Goal: Task Accomplishment & Management: Use online tool/utility

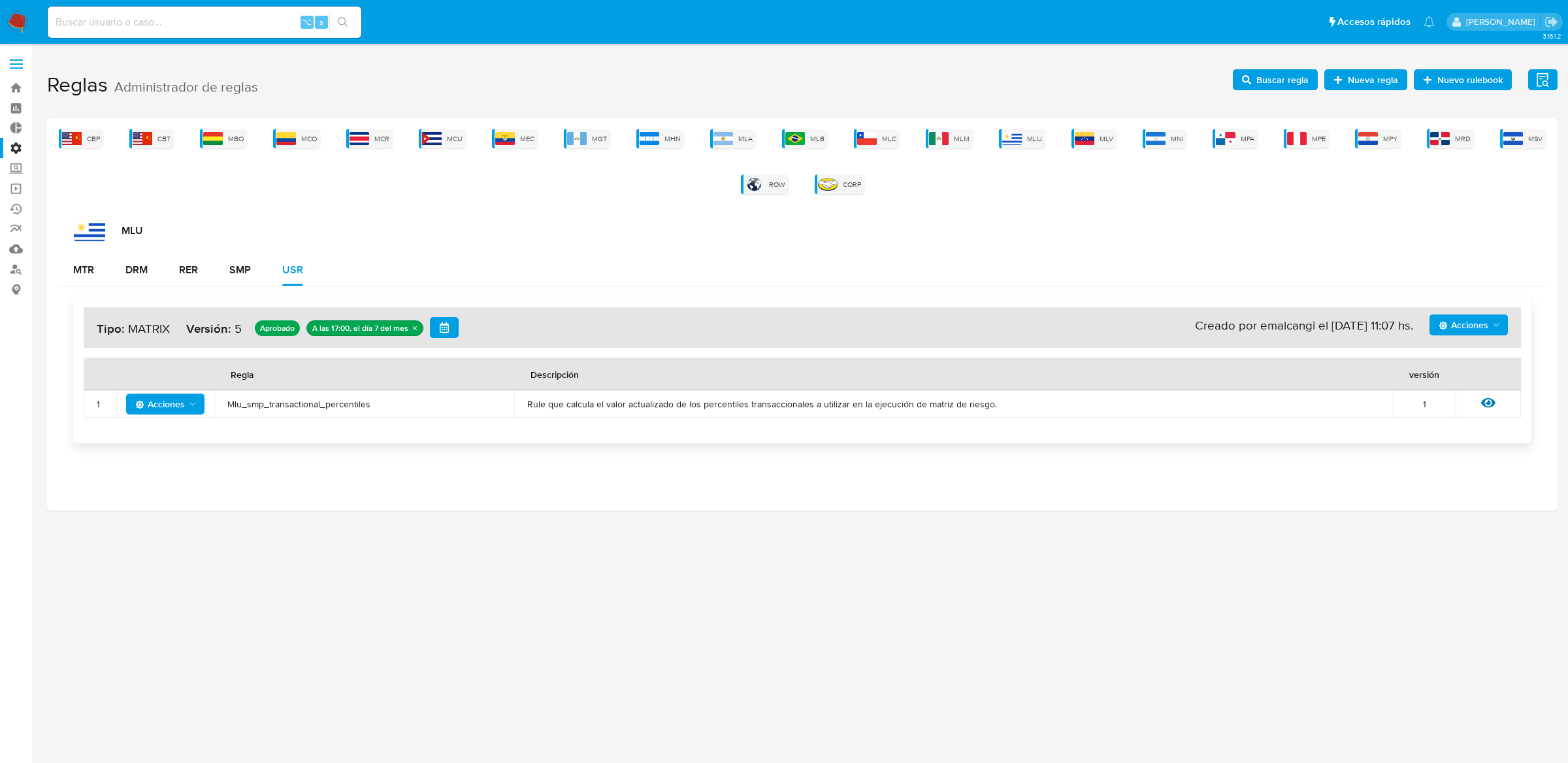
click at [1485, 330] on span "Acciones" at bounding box center [1464, 325] width 50 height 21
click at [1440, 471] on button "Ejecuciones" at bounding box center [1468, 483] width 118 height 31
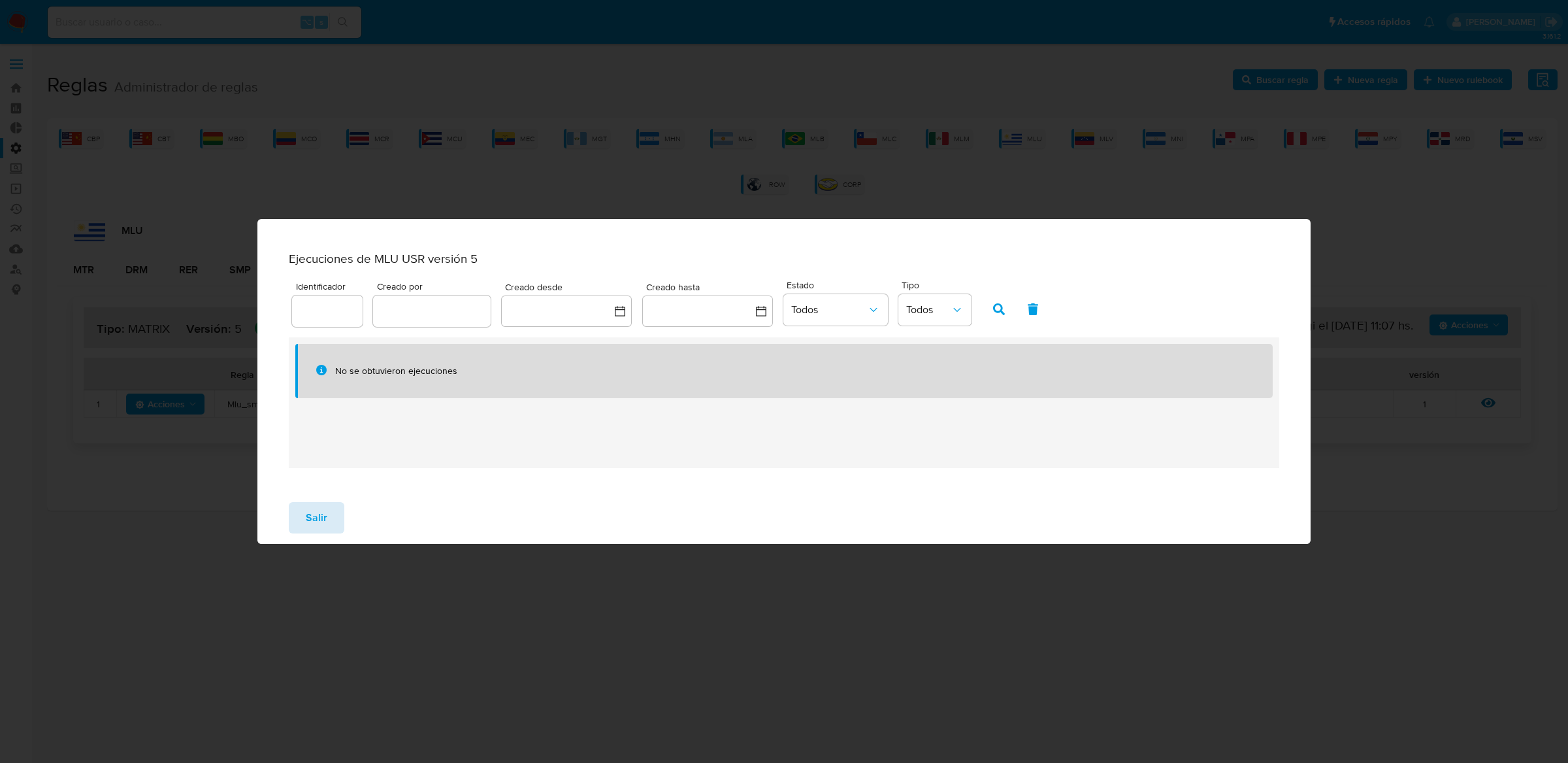
click at [303, 515] on button "Salir" at bounding box center [317, 517] width 56 height 31
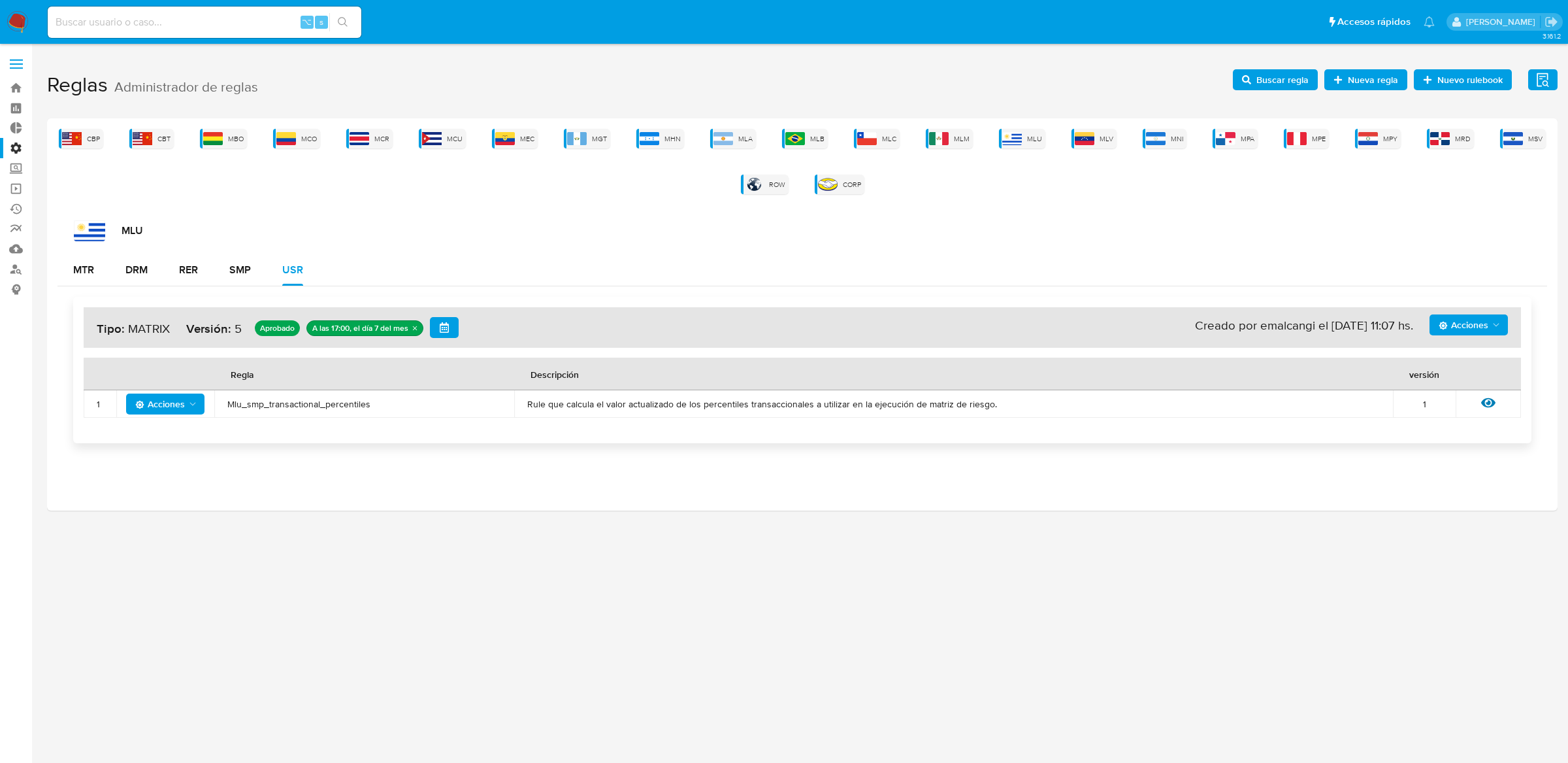
click at [1494, 333] on span "Acciones" at bounding box center [1470, 325] width 63 height 18
click at [1442, 481] on button "Ejecuciones" at bounding box center [1468, 483] width 118 height 31
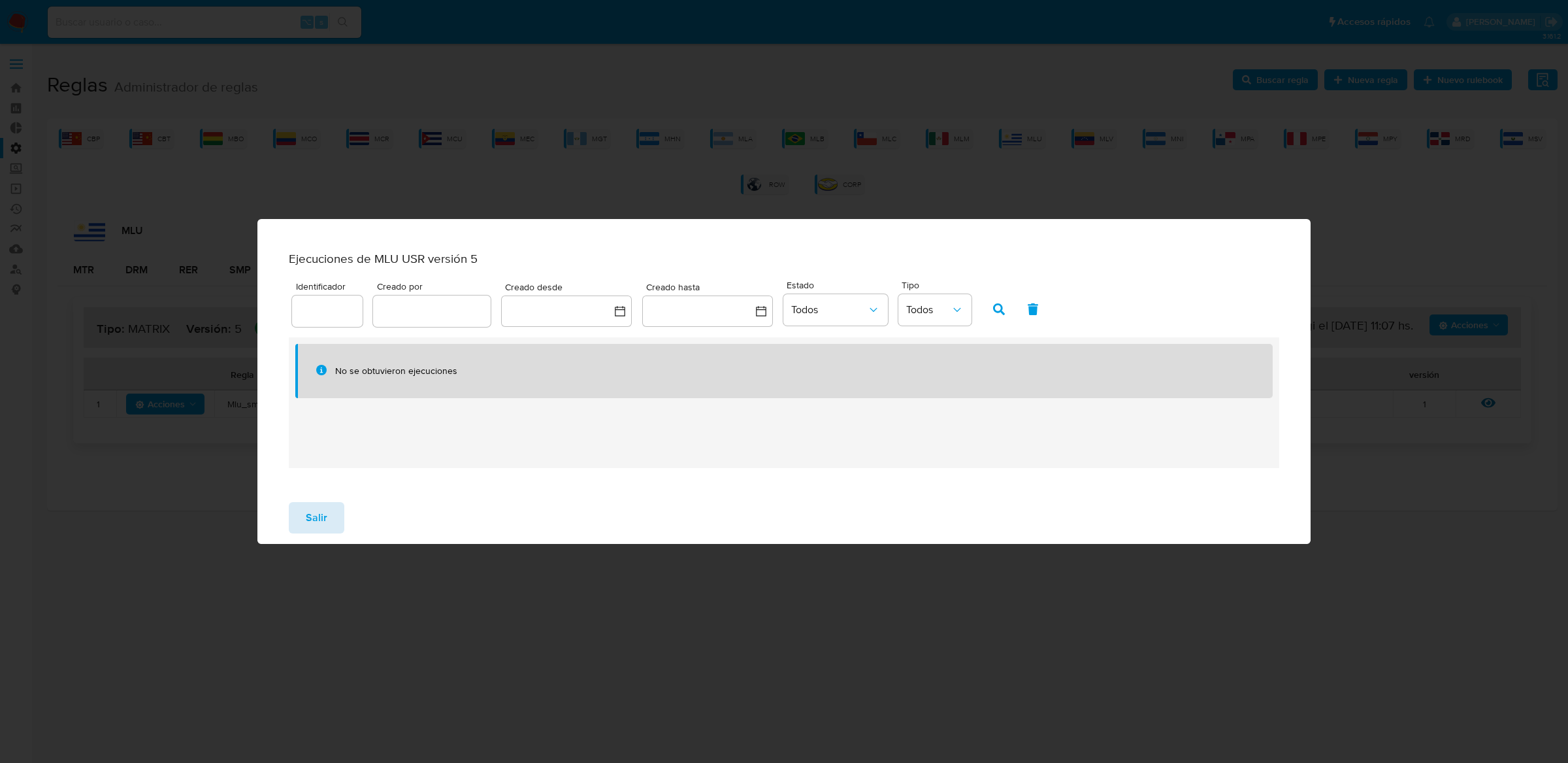
click at [326, 508] on button "Salir" at bounding box center [317, 517] width 56 height 31
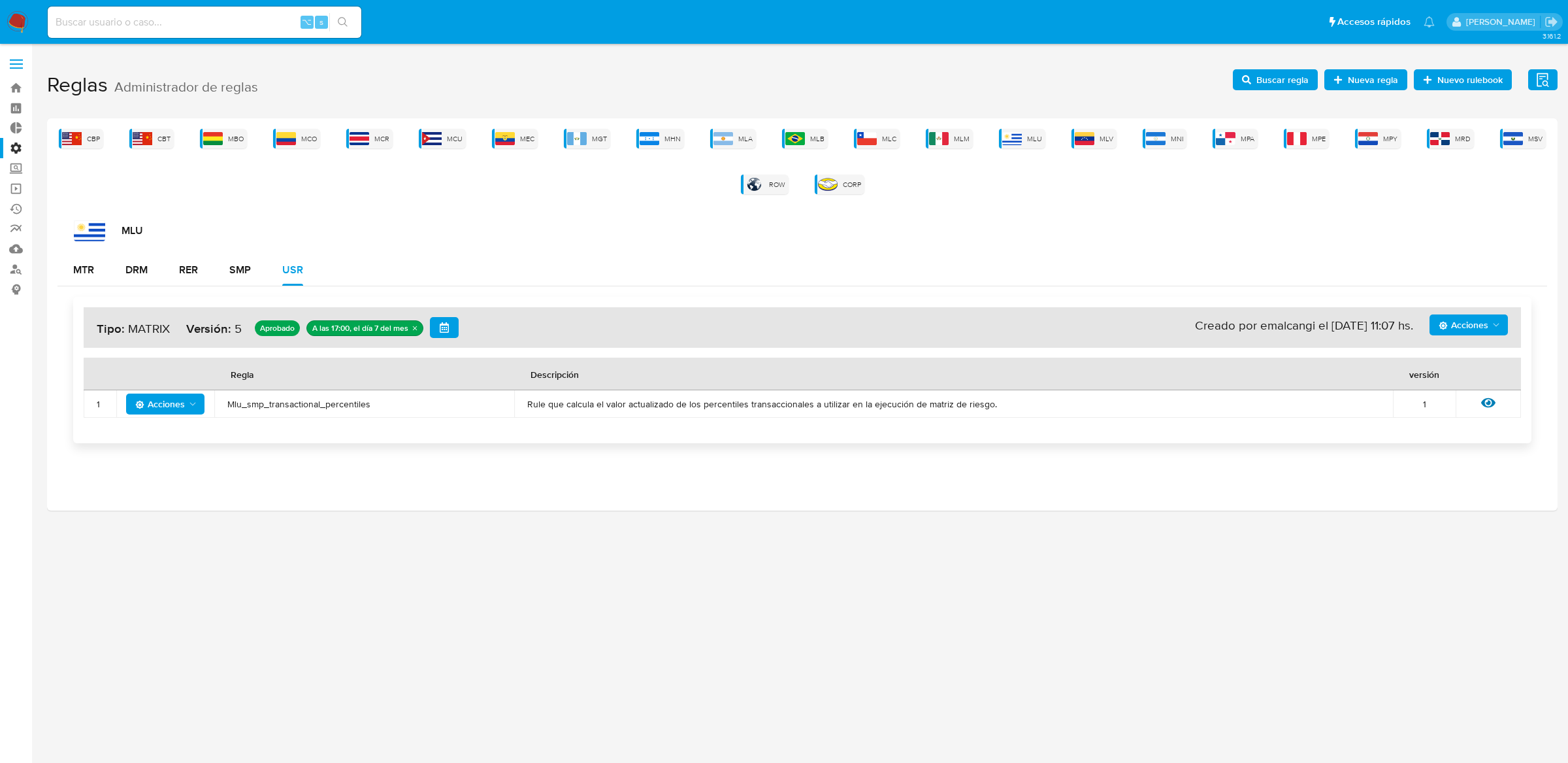
click at [1470, 326] on span "Acciones" at bounding box center [1464, 325] width 50 height 21
click at [1436, 474] on button "Ejecuciones" at bounding box center [1468, 483] width 118 height 31
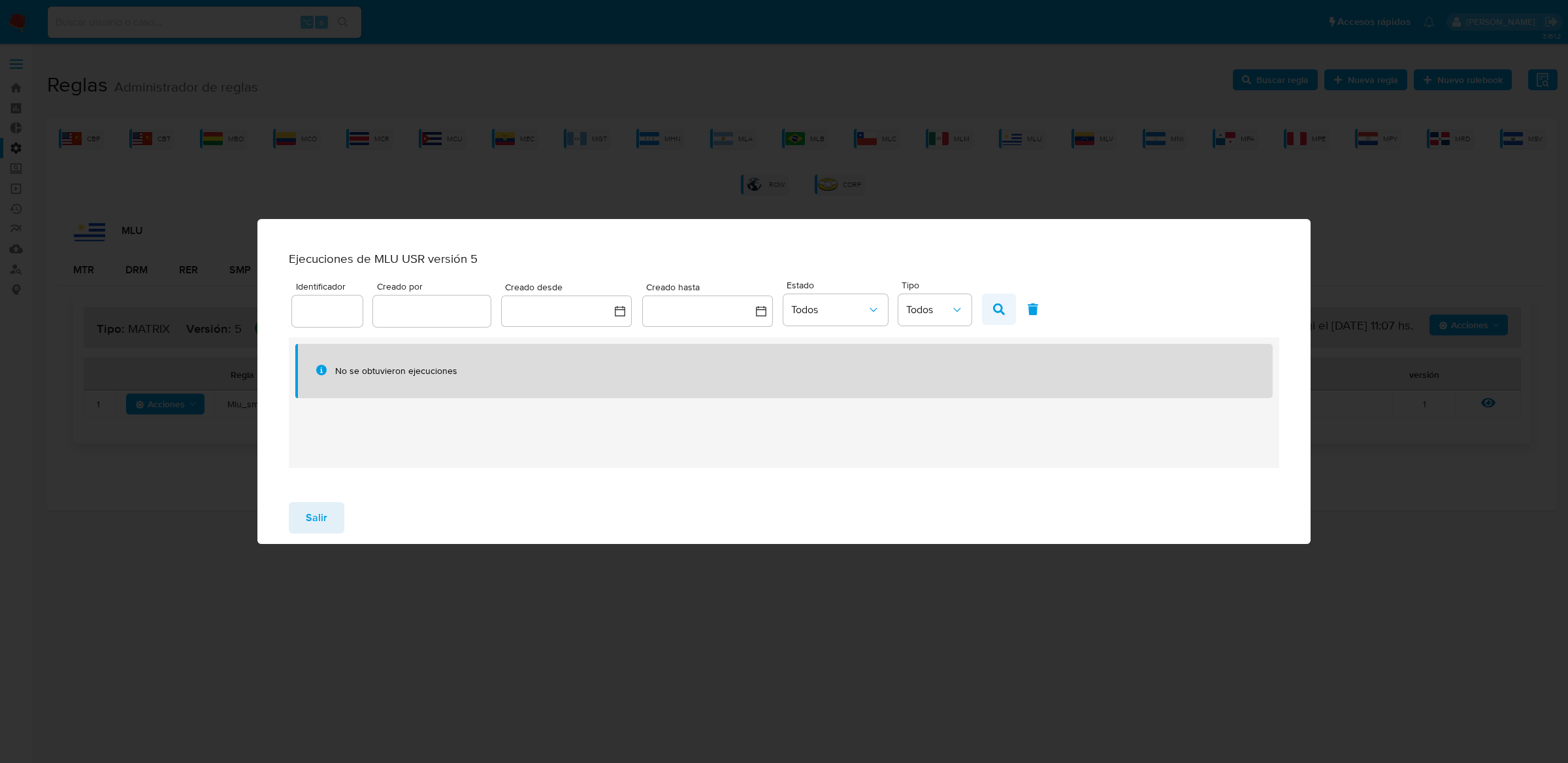
click at [986, 320] on button "button" at bounding box center [999, 309] width 34 height 31
click at [315, 516] on span "Salir" at bounding box center [317, 518] width 22 height 29
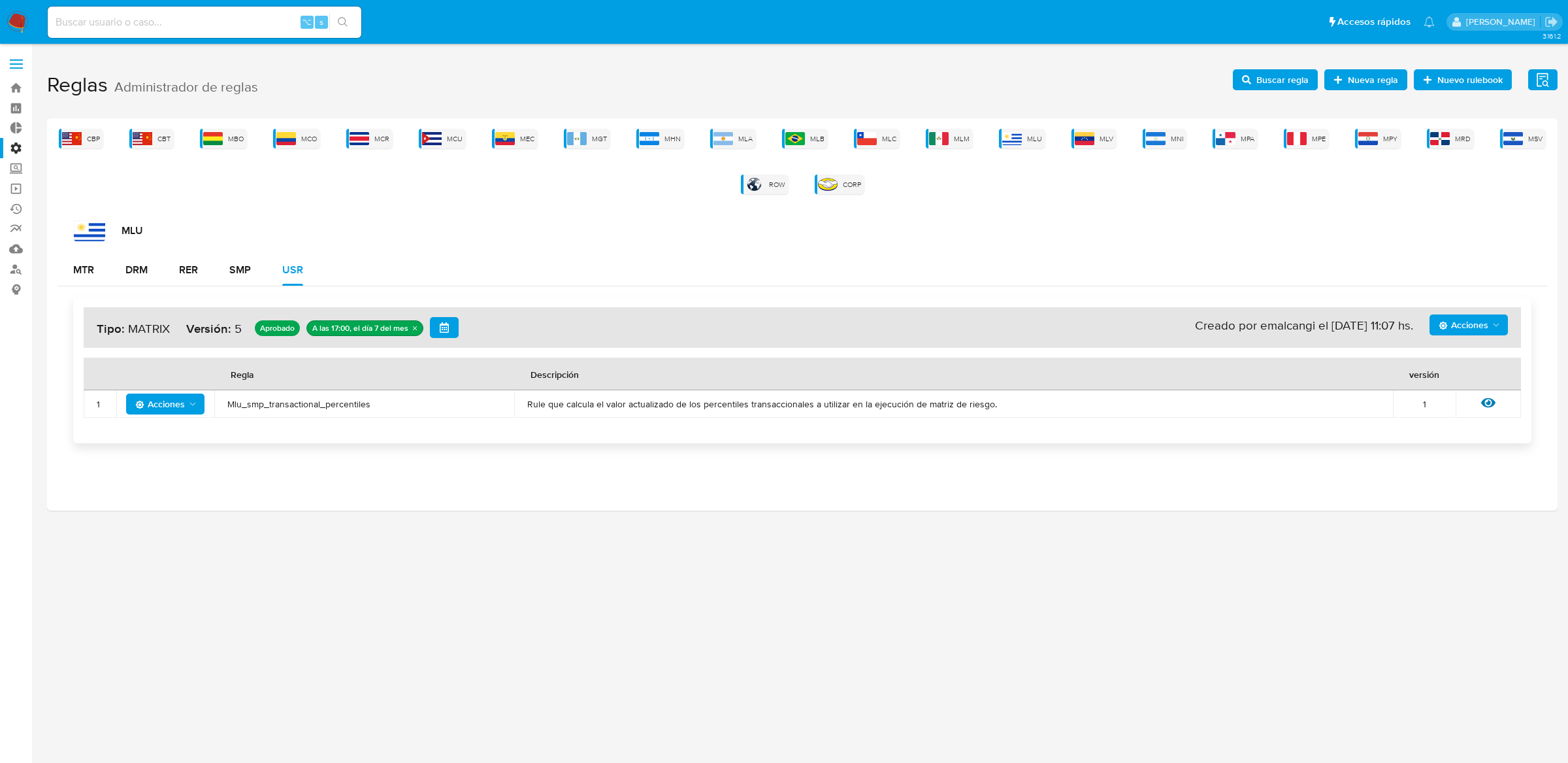
click at [1469, 316] on span "Acciones" at bounding box center [1464, 325] width 50 height 21
click at [1442, 472] on button "Ejecuciones" at bounding box center [1468, 483] width 118 height 31
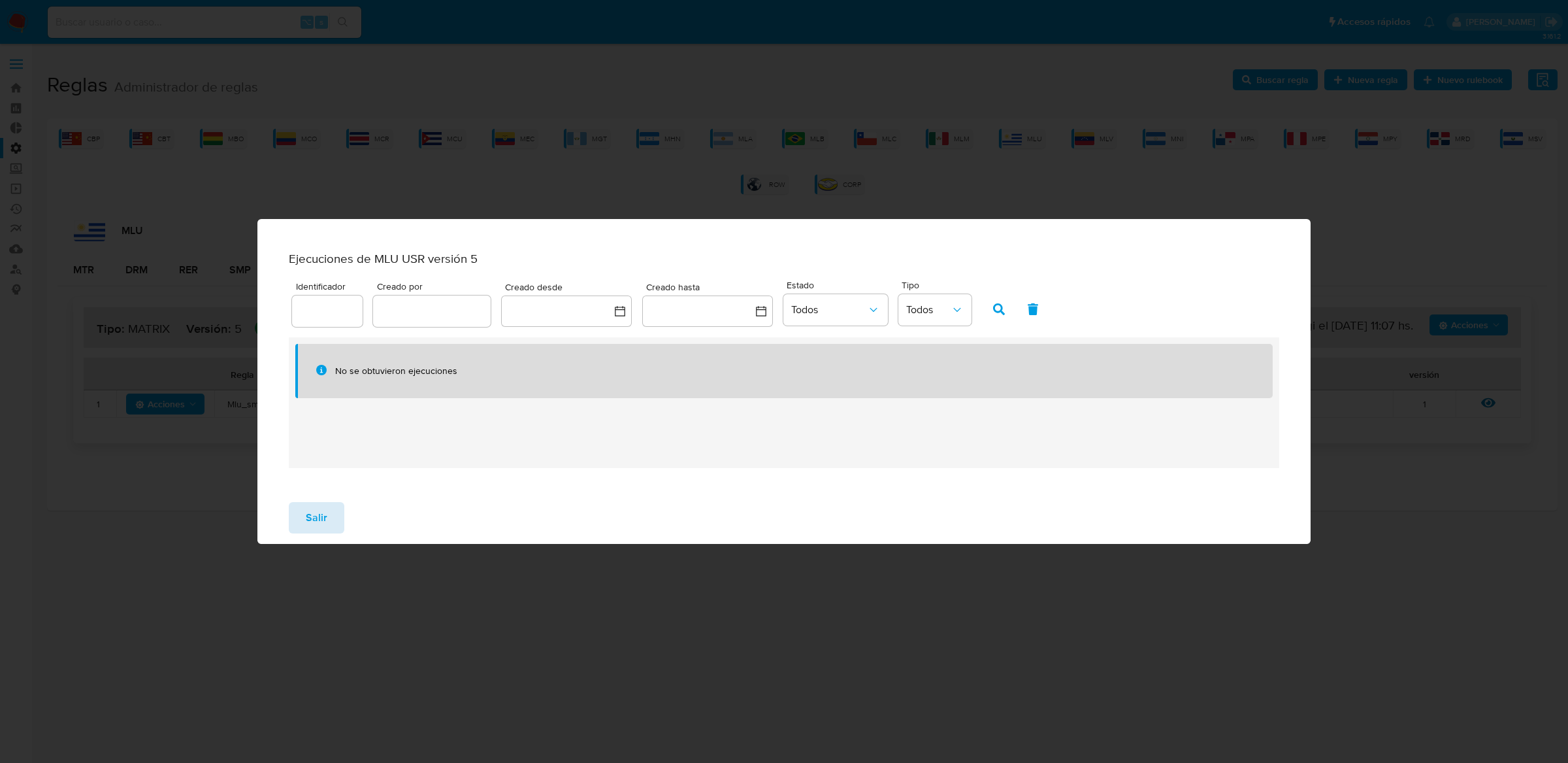
click at [298, 523] on button "Salir" at bounding box center [317, 517] width 56 height 31
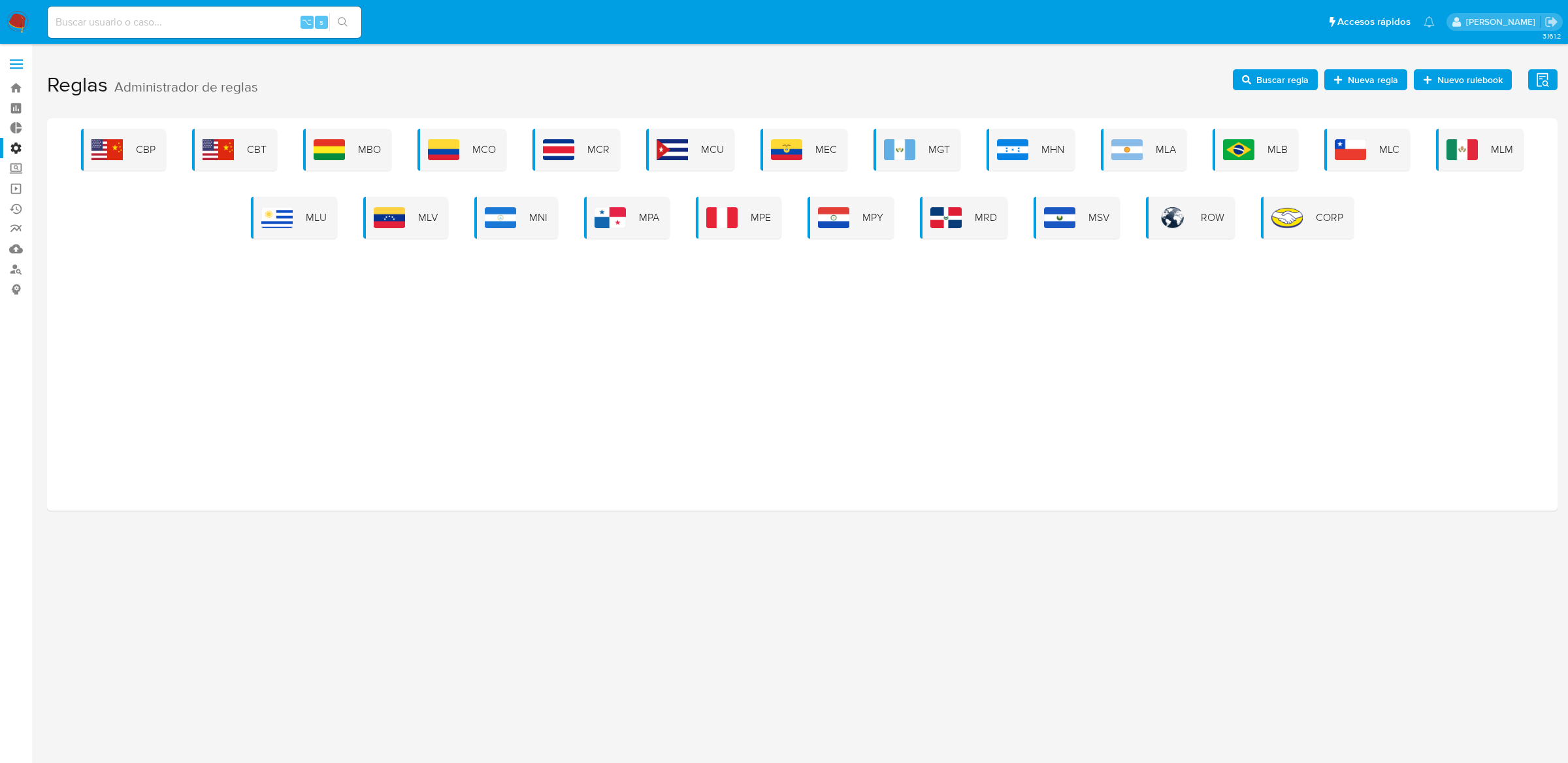
click at [289, 241] on div "CBP CBT MBO MCO MCR MCU MEC MGT MHN MLA MLB MLC MLM MLU MLV MNI MPA MPE MPY MRD…" at bounding box center [802, 314] width 1511 height 392
click at [299, 231] on div "MLU" at bounding box center [294, 218] width 86 height 42
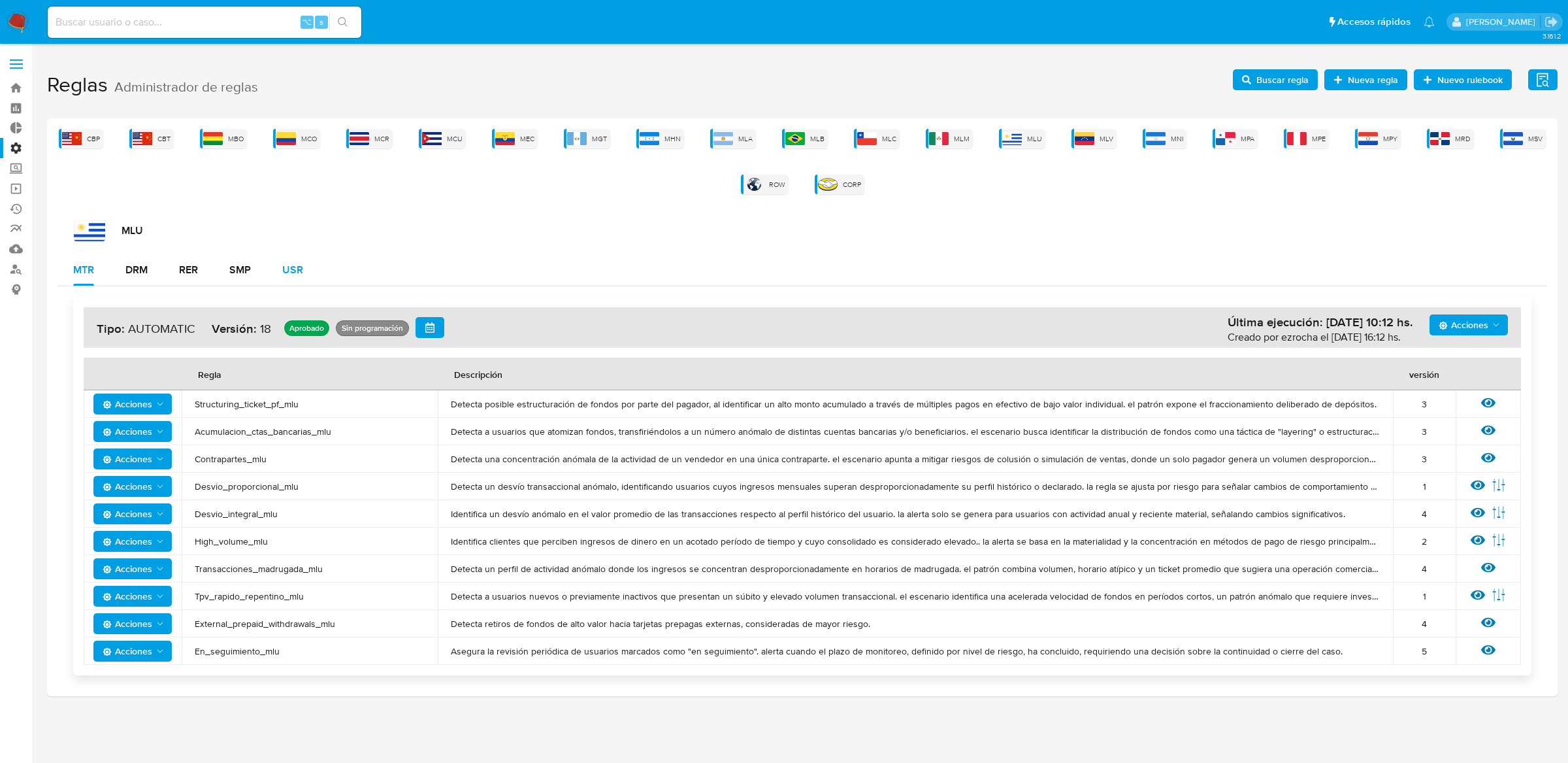
click at [289, 265] on div "USR" at bounding box center [292, 270] width 21 height 10
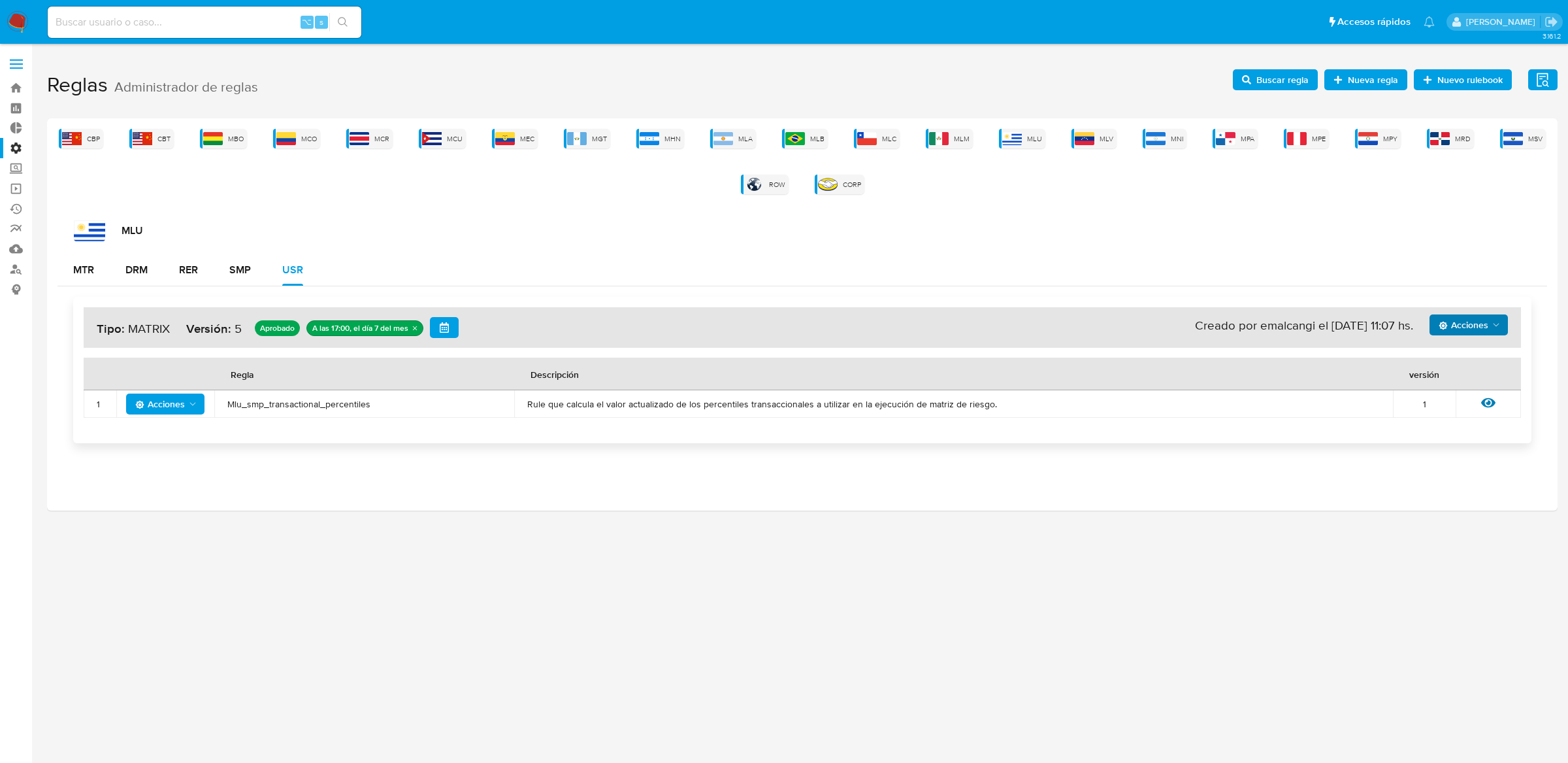
click at [1470, 334] on span "Acciones" at bounding box center [1464, 325] width 50 height 21
click at [1426, 487] on button "Ejecuciones" at bounding box center [1468, 483] width 118 height 31
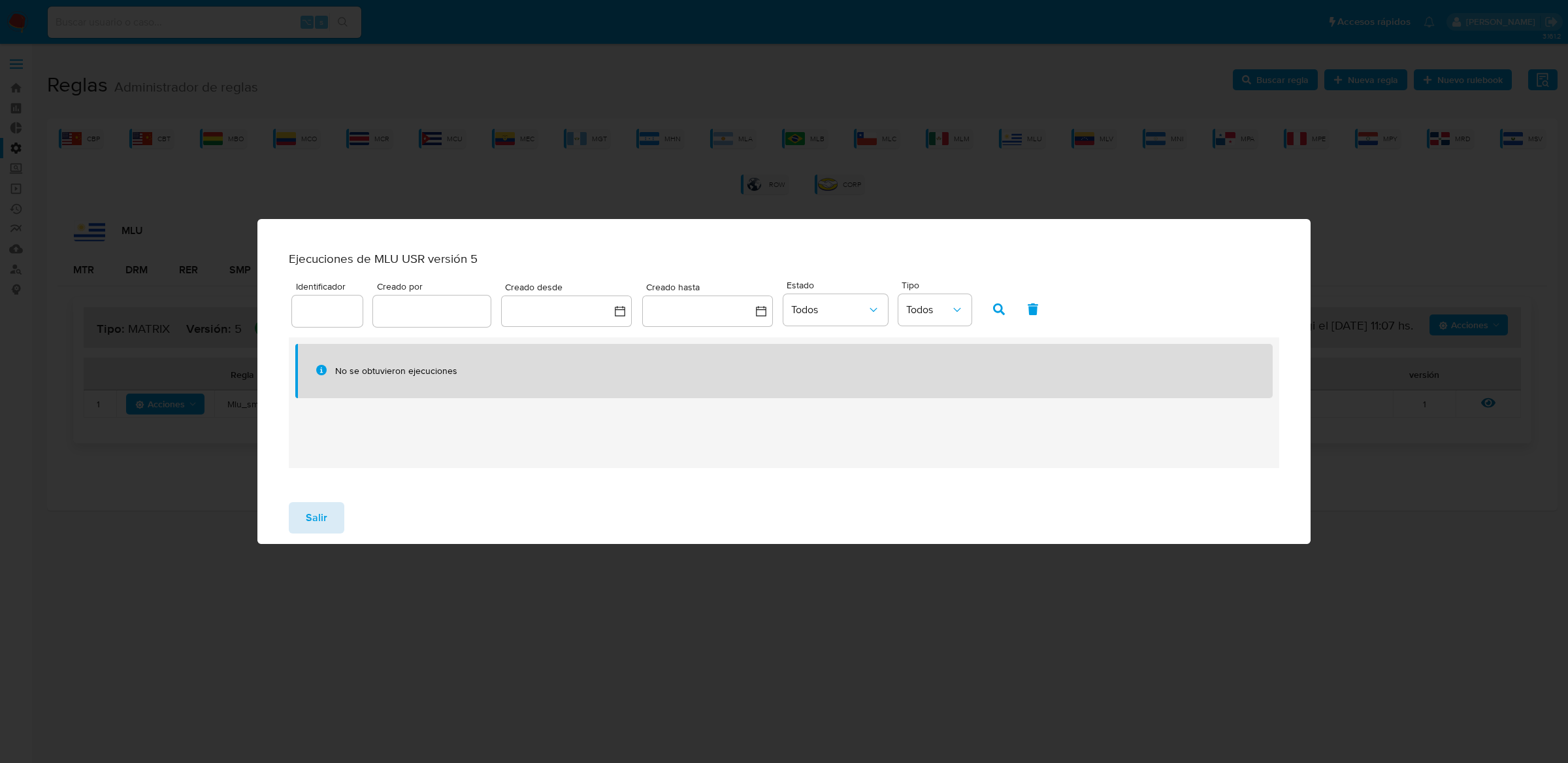
click at [293, 522] on button "Salir" at bounding box center [317, 517] width 56 height 31
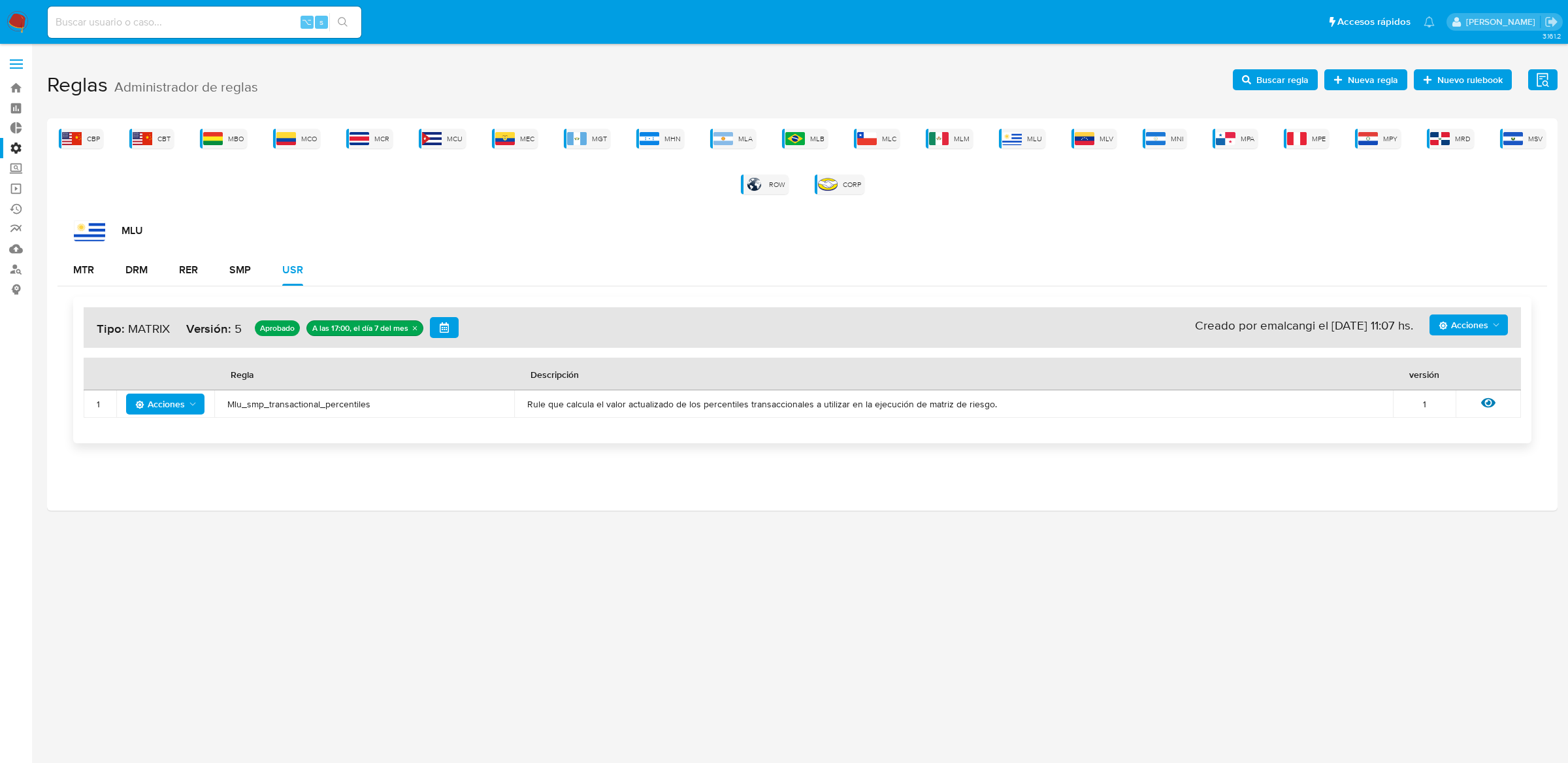
click at [1500, 316] on span "Acciones" at bounding box center [1470, 325] width 63 height 18
click at [1448, 490] on button "Ejecuciones" at bounding box center [1468, 483] width 118 height 31
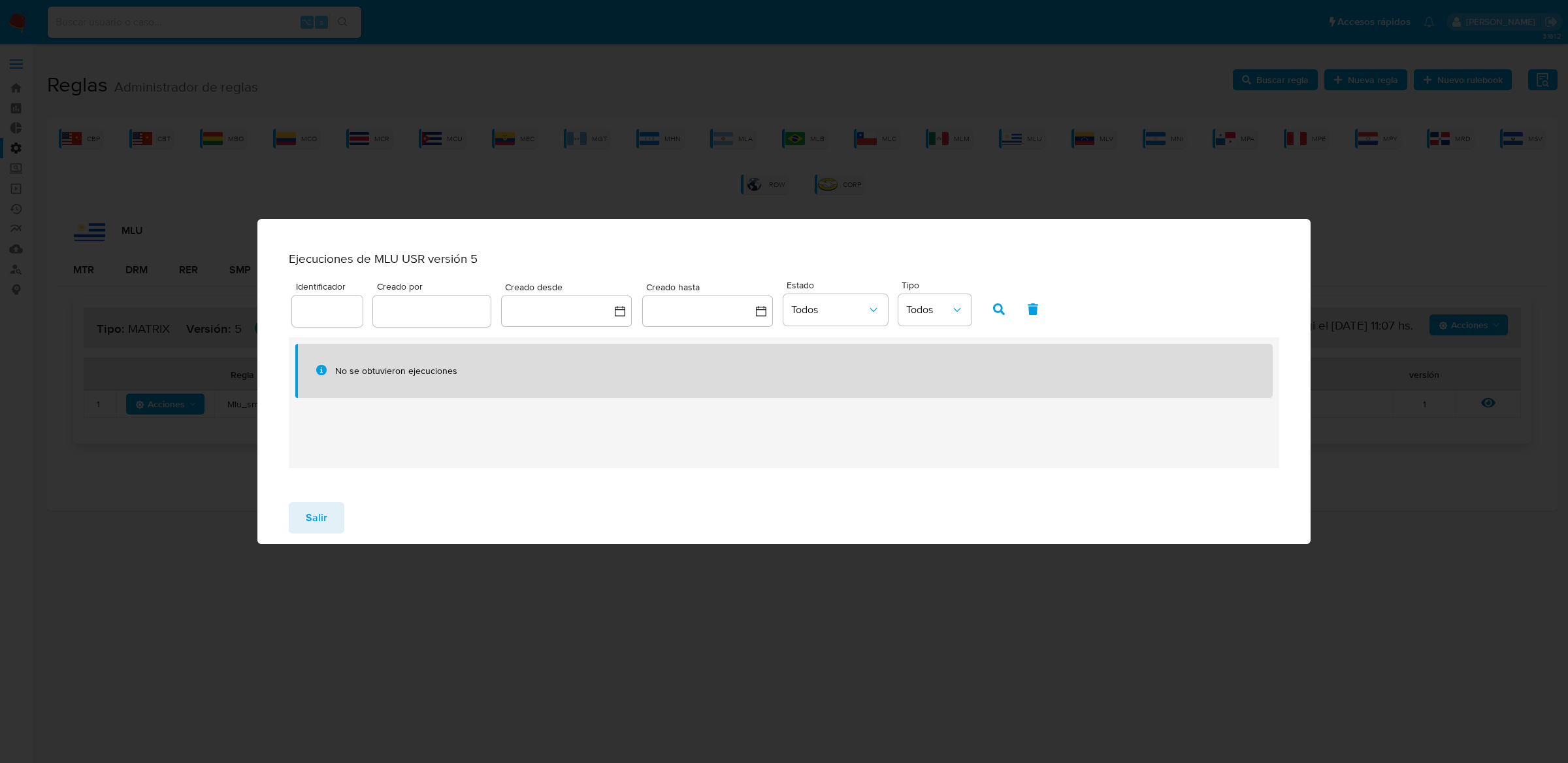
click at [1321, 417] on div "Ejecuciones de MLU USR versión 5 Identificador Creado por Creado desde Creado h…" at bounding box center [784, 381] width 1568 height 763
click at [993, 315] on icon "button" at bounding box center [999, 309] width 12 height 12
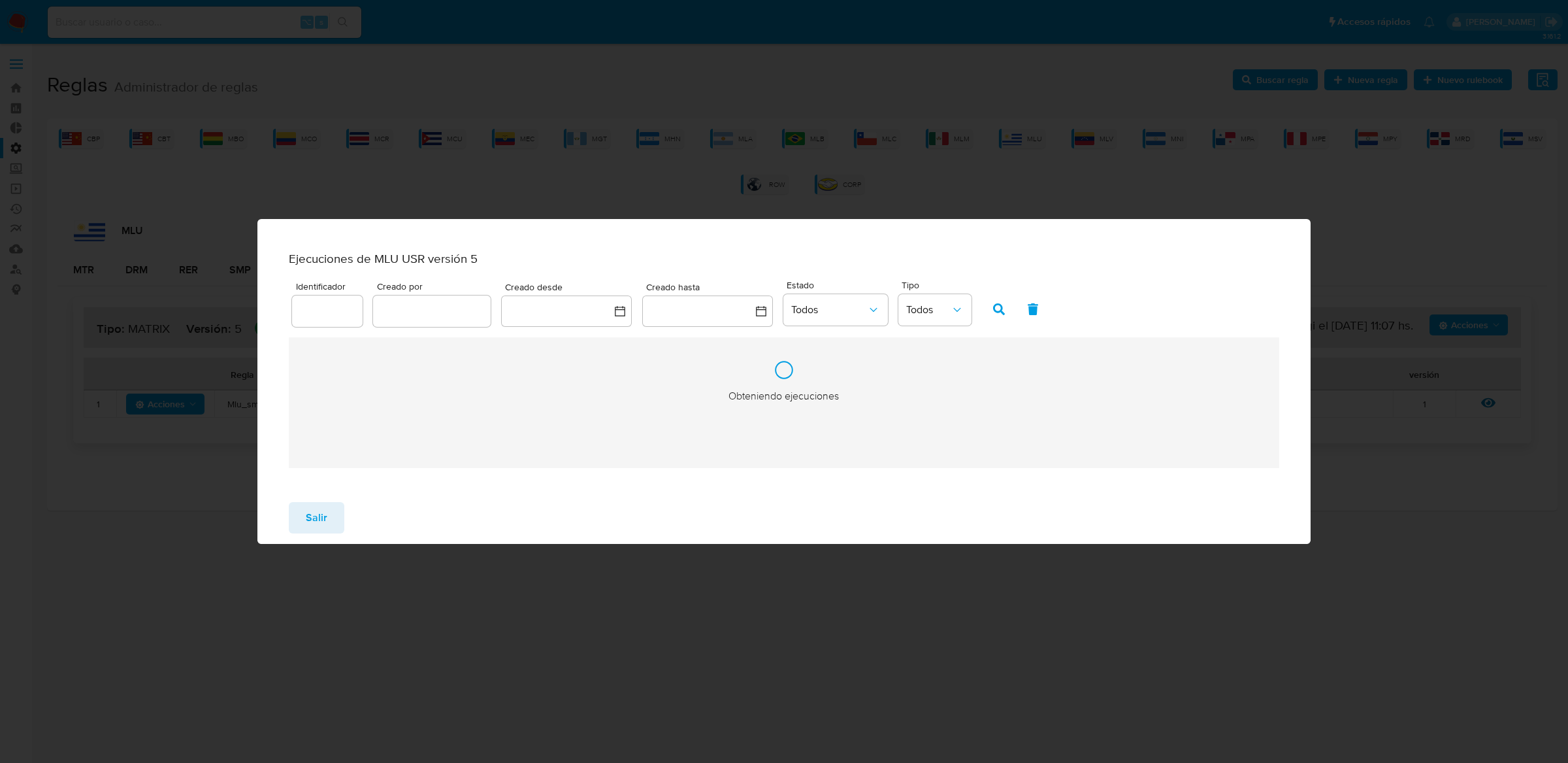
click at [993, 315] on icon "button" at bounding box center [999, 309] width 12 height 12
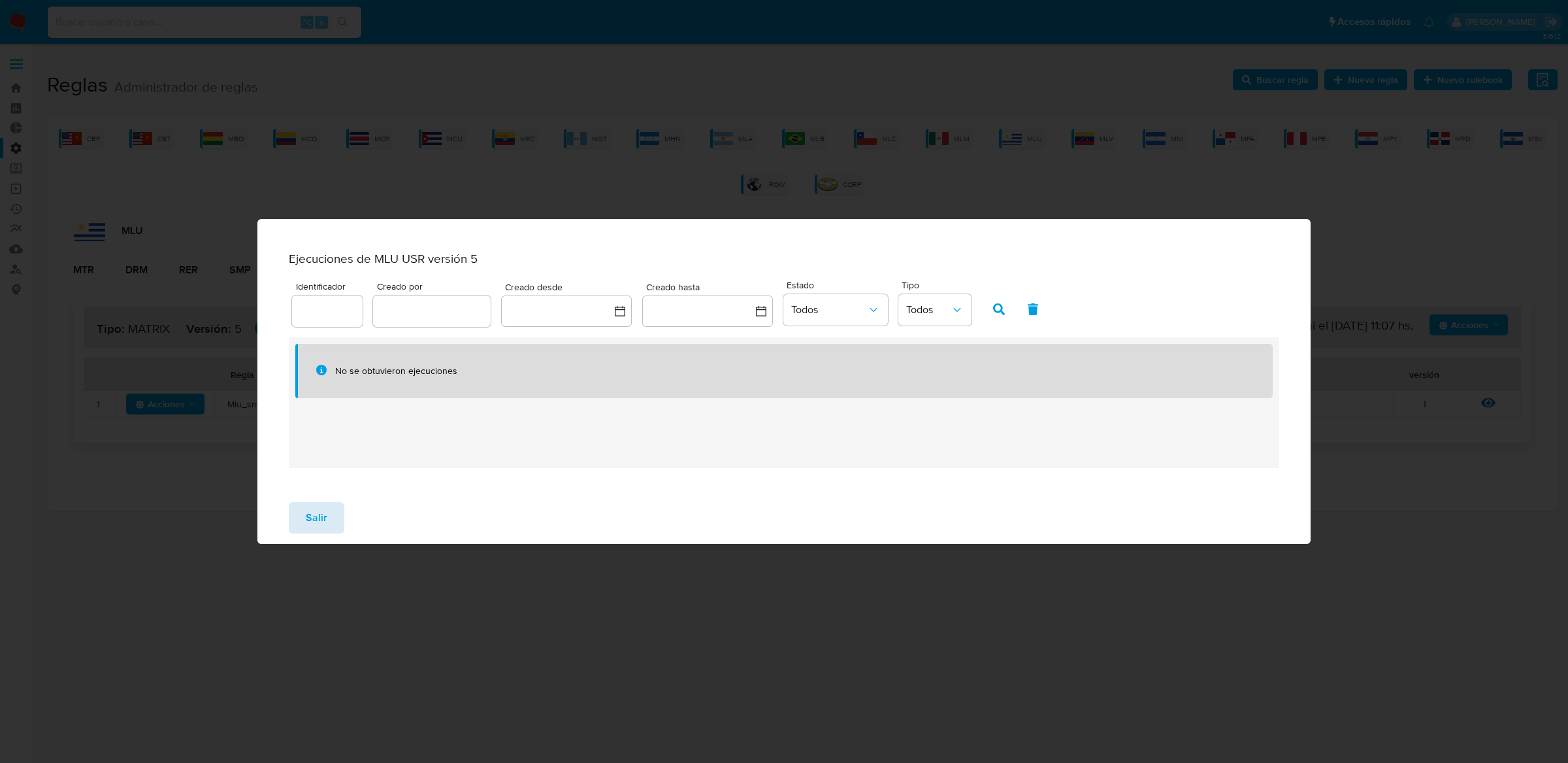
click at [322, 511] on span "Salir" at bounding box center [317, 518] width 22 height 29
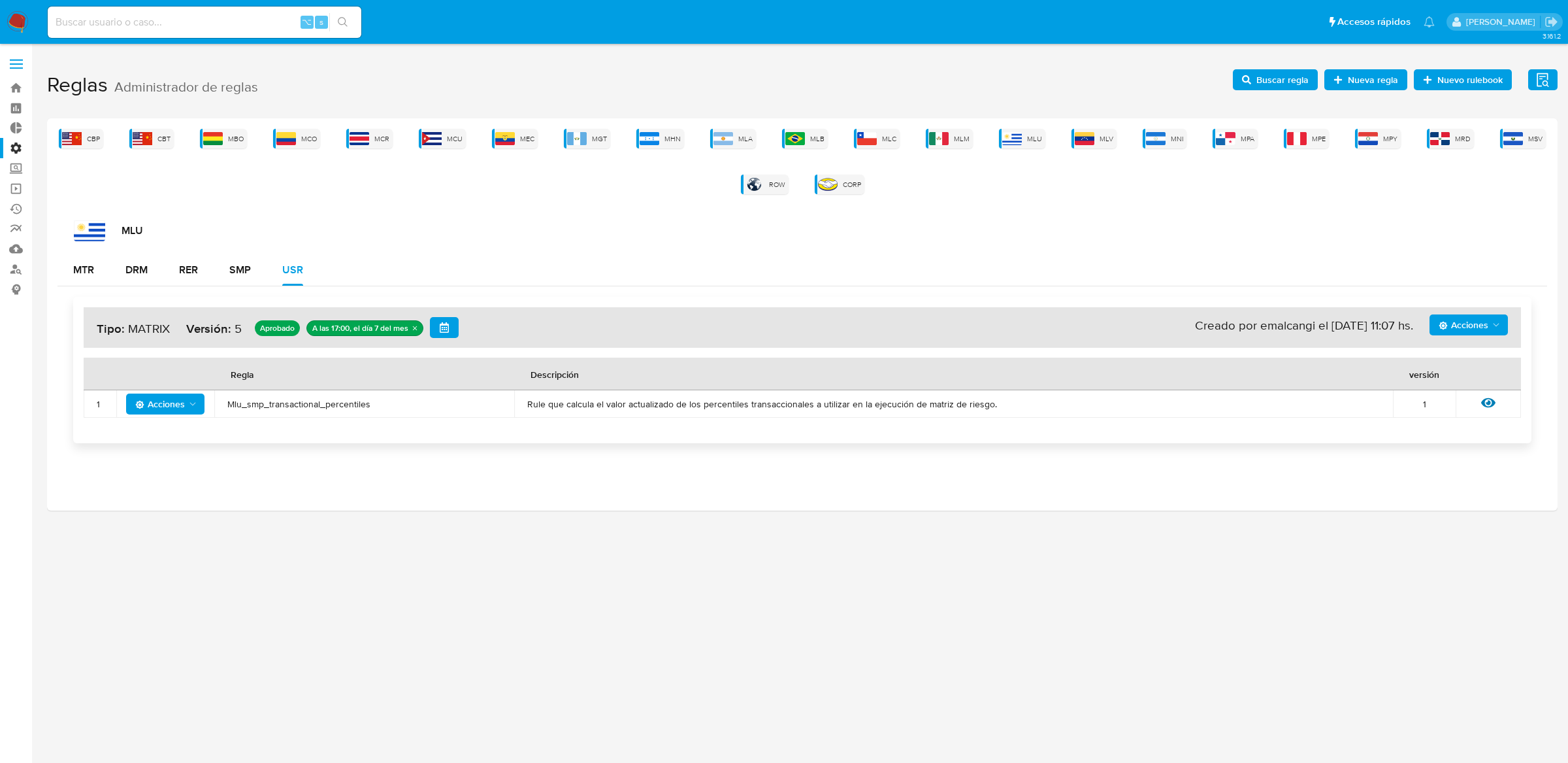
click at [1476, 329] on span "Acciones" at bounding box center [1464, 325] width 50 height 21
click at [1451, 487] on button "Ejecuciones" at bounding box center [1468, 483] width 118 height 31
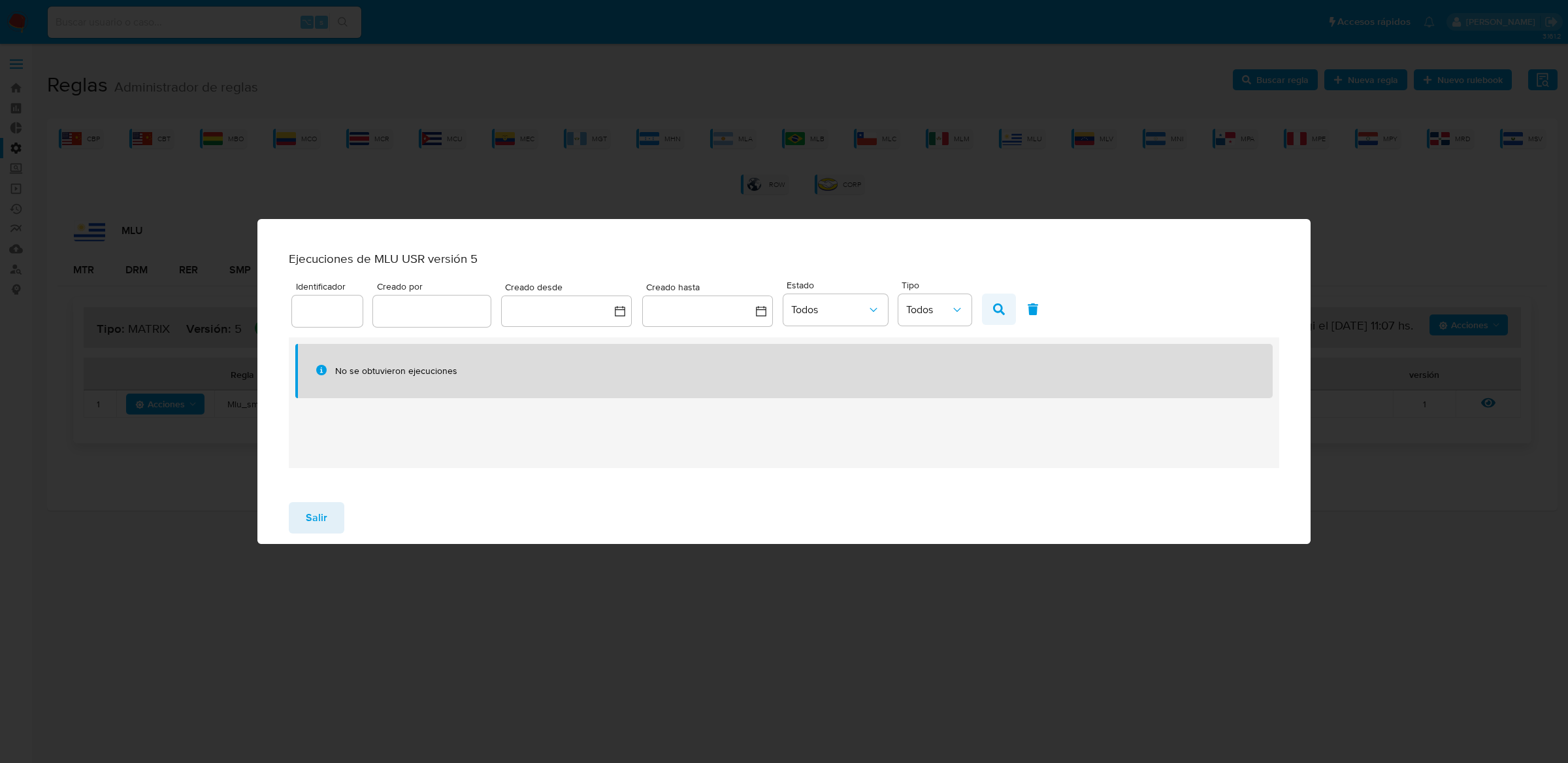
click at [994, 320] on span "button" at bounding box center [999, 309] width 12 height 22
click at [322, 502] on div "Salir" at bounding box center [784, 518] width 1054 height 52
click at [317, 517] on span "Salir" at bounding box center [317, 518] width 22 height 29
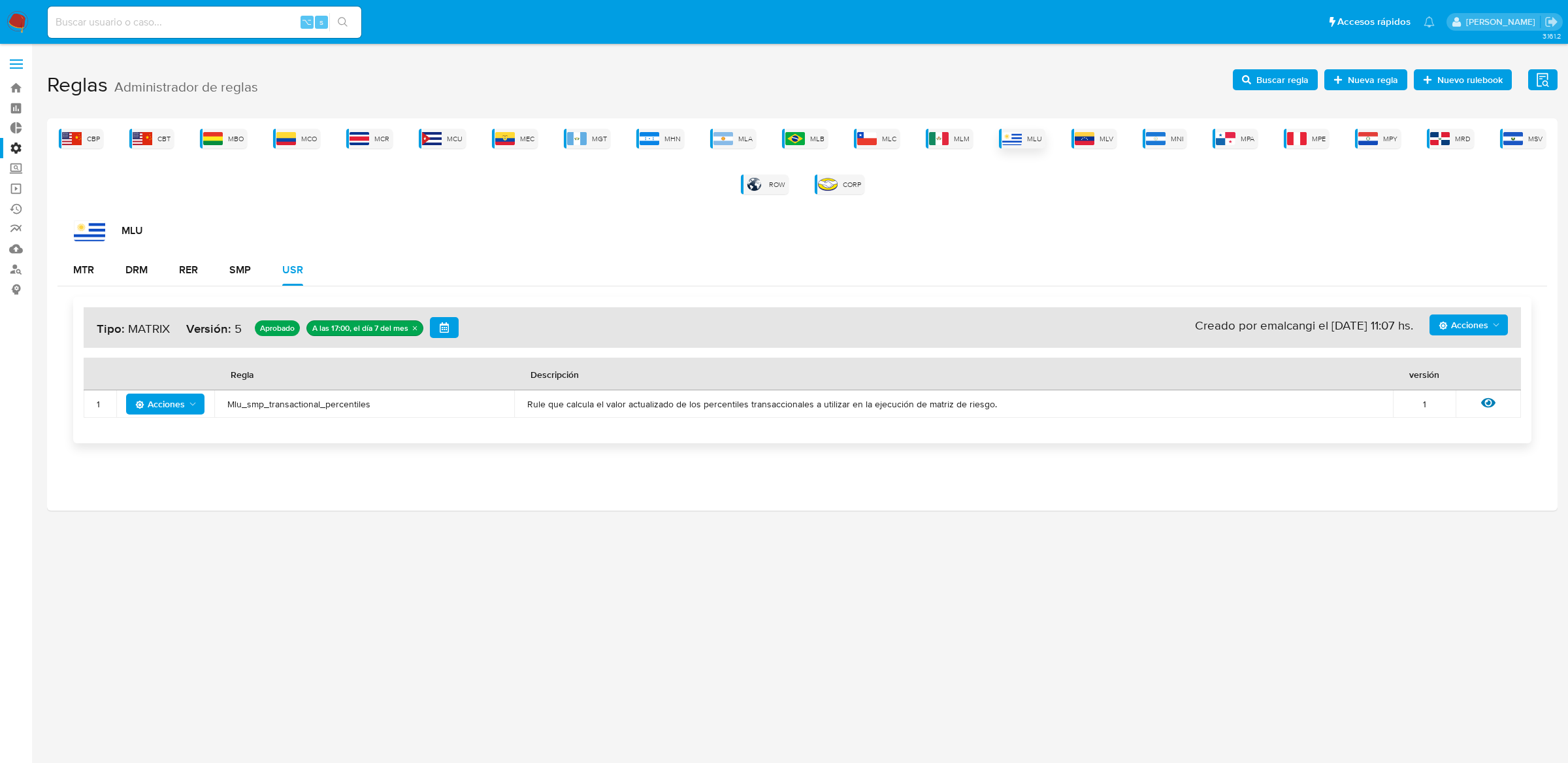
click at [1018, 137] on img at bounding box center [1012, 138] width 20 height 13
click at [1481, 323] on span "Acciones" at bounding box center [1464, 325] width 50 height 21
click at [1442, 481] on button "Ejecuciones" at bounding box center [1468, 483] width 118 height 31
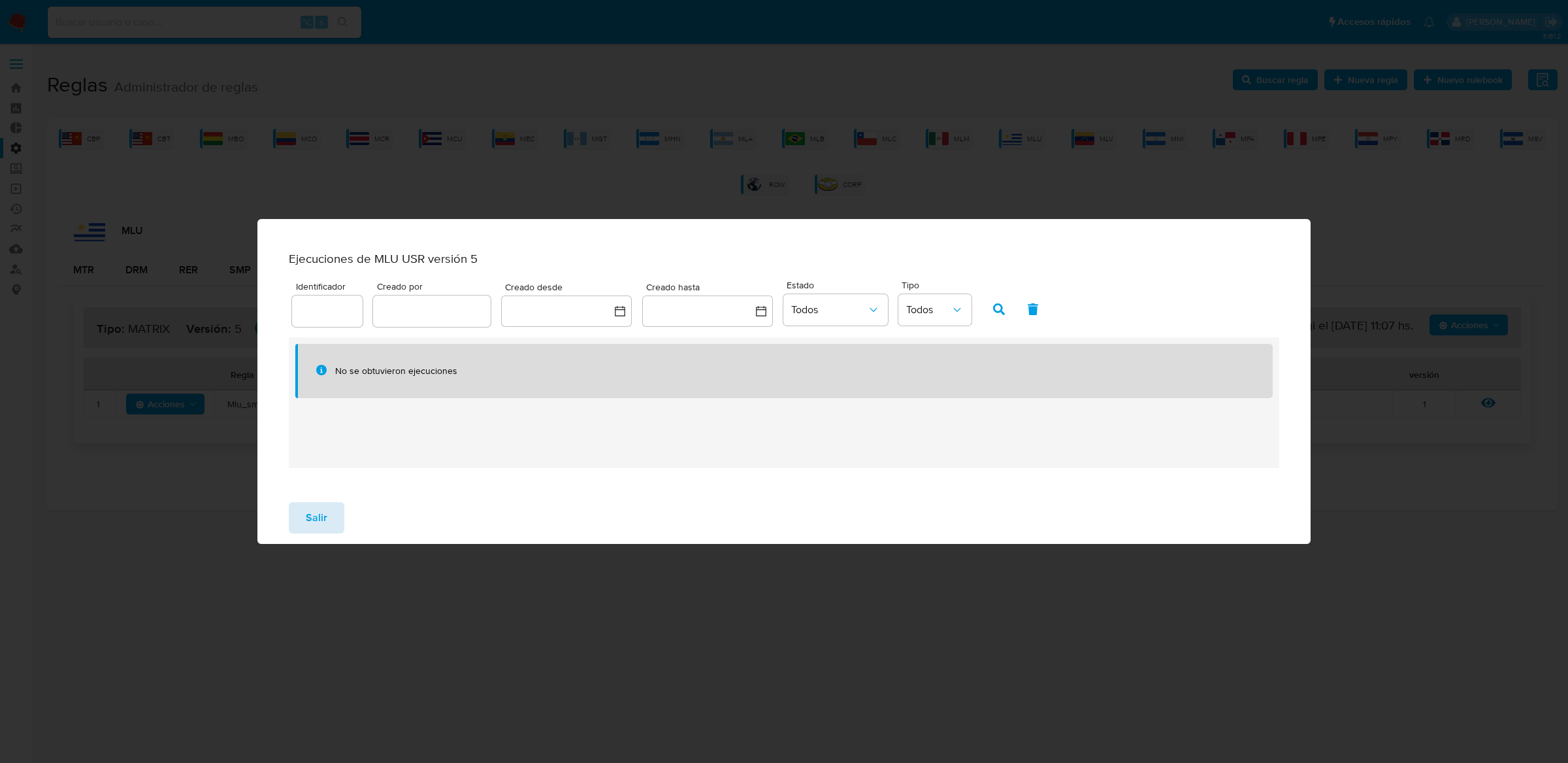
click at [311, 532] on span "Salir" at bounding box center [317, 518] width 22 height 29
